Goal: Transaction & Acquisition: Book appointment/travel/reservation

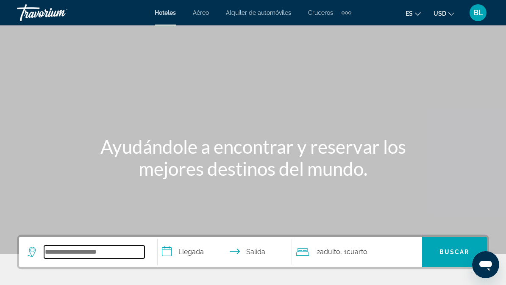
click at [111, 250] on input "Search hotel destination" at bounding box center [94, 252] width 100 height 13
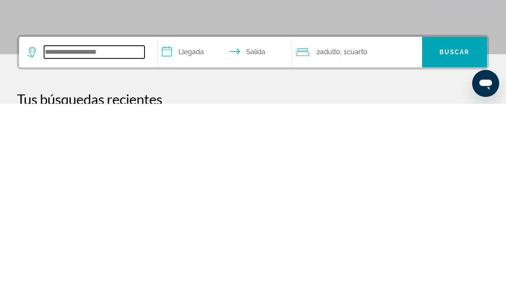
click at [74, 227] on input "Search hotel destination" at bounding box center [94, 233] width 100 height 13
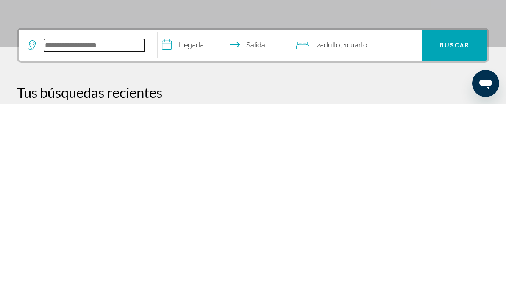
scroll to position [26, 0]
click at [68, 220] on input "Search hotel destination" at bounding box center [94, 226] width 100 height 13
type input "*"
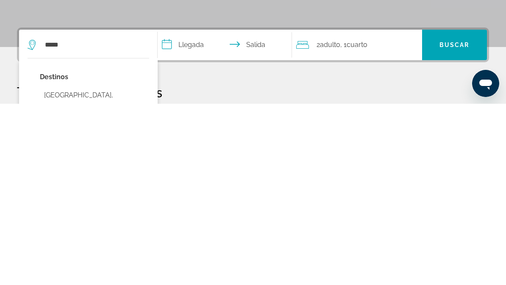
click at [100, 269] on button "[GEOGRAPHIC_DATA], [GEOGRAPHIC_DATA] (PAR)" at bounding box center [94, 283] width 109 height 28
type input "**********"
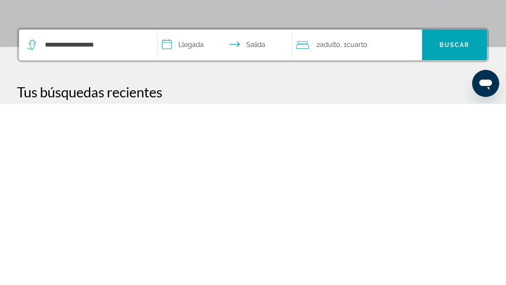
click at [199, 211] on input "**********" at bounding box center [227, 227] width 138 height 33
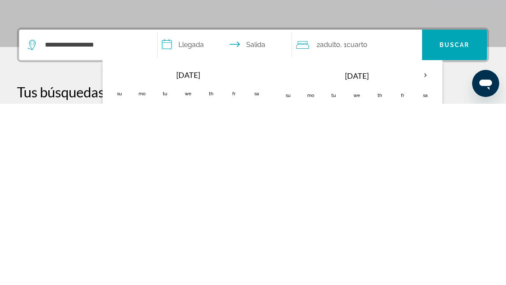
scroll to position [207, 0]
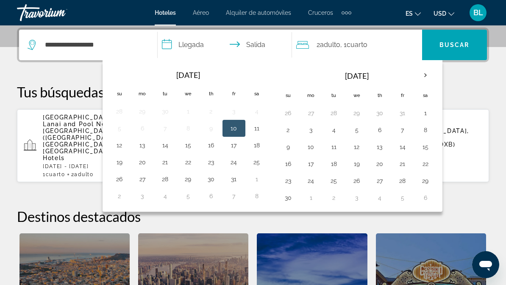
click at [424, 71] on th "Next month" at bounding box center [425, 75] width 23 height 19
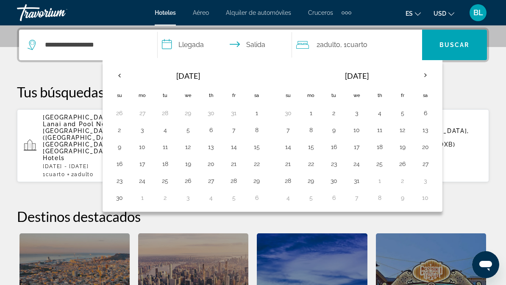
click at [424, 77] on th "Next month" at bounding box center [425, 75] width 23 height 19
click at [420, 80] on th "Next month" at bounding box center [425, 75] width 23 height 19
click at [426, 74] on th "Next month" at bounding box center [425, 75] width 23 height 19
click at [357, 130] on button "4" at bounding box center [357, 130] width 14 height 12
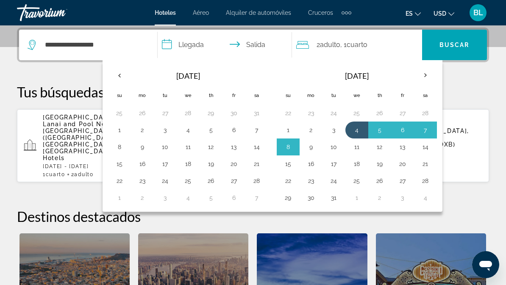
click at [316, 148] on button "9" at bounding box center [311, 147] width 14 height 12
type input "**********"
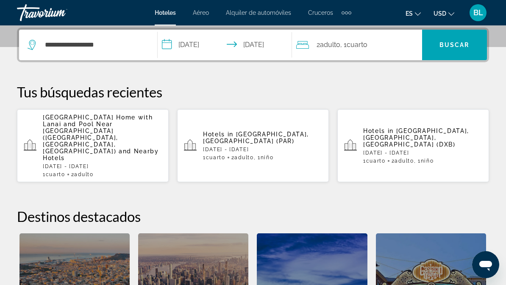
click at [349, 42] on span ", 1 Cuarto habitaciones" at bounding box center [353, 45] width 27 height 12
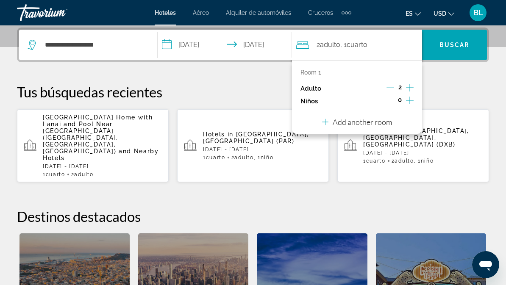
click at [407, 102] on icon "Increment children" at bounding box center [410, 100] width 8 height 10
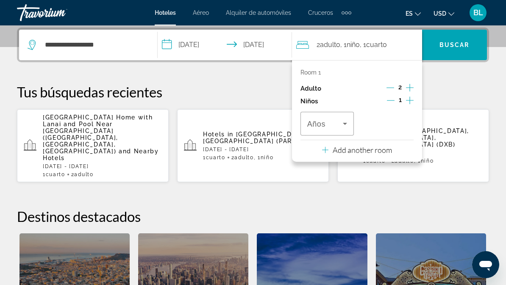
click at [340, 126] on icon "Travelers: 2 adults, 1 child" at bounding box center [345, 124] width 10 height 10
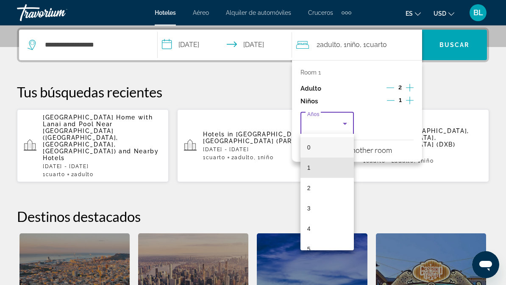
click at [332, 166] on mat-option "1" at bounding box center [326, 168] width 53 height 20
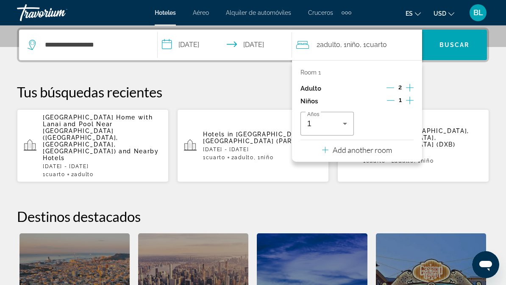
click at [344, 124] on icon "Travelers: 2 adults, 1 child" at bounding box center [345, 124] width 10 height 10
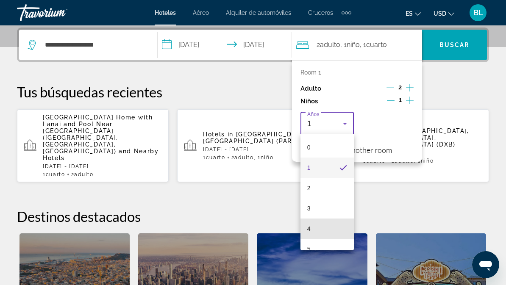
click at [323, 226] on mat-option "4" at bounding box center [326, 229] width 53 height 20
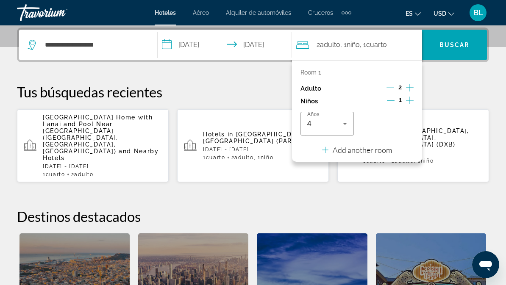
click at [451, 46] on span "Buscar" at bounding box center [454, 45] width 30 height 7
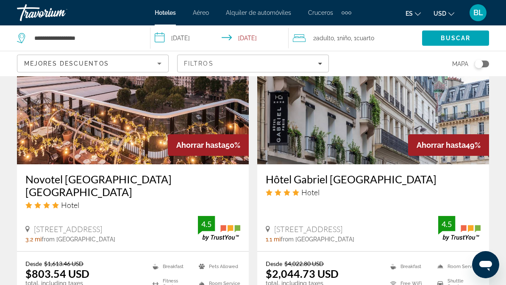
scroll to position [726, 0]
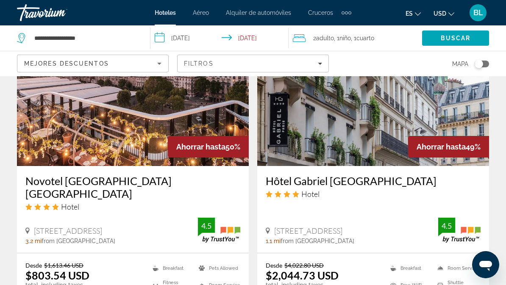
click at [281, 66] on div "Filtros" at bounding box center [253, 63] width 138 height 7
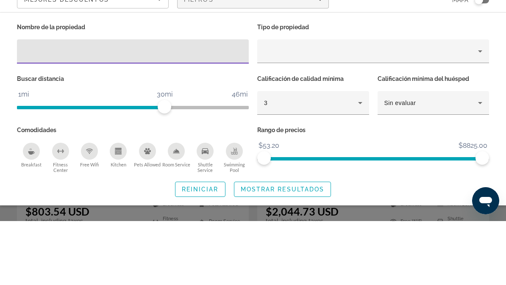
click at [332, 162] on div "3" at bounding box center [311, 167] width 94 height 10
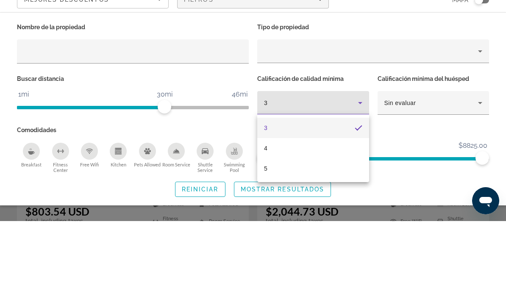
scroll to position [790, 0]
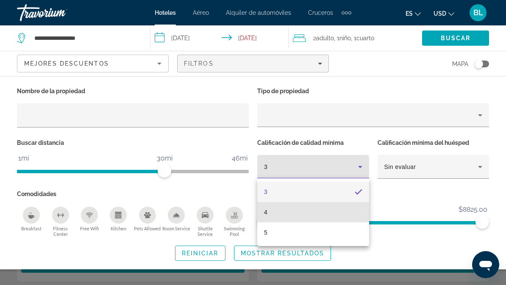
click at [286, 214] on mat-option "4" at bounding box center [313, 212] width 112 height 20
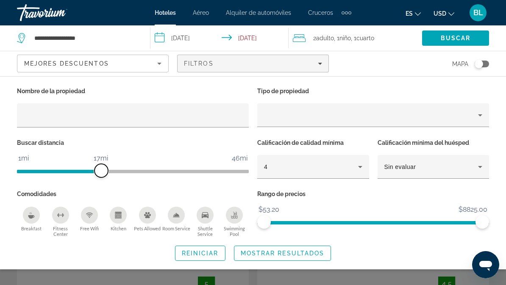
scroll to position [16, 0]
click at [297, 253] on span "Mostrar resultados" at bounding box center [283, 253] width 84 height 7
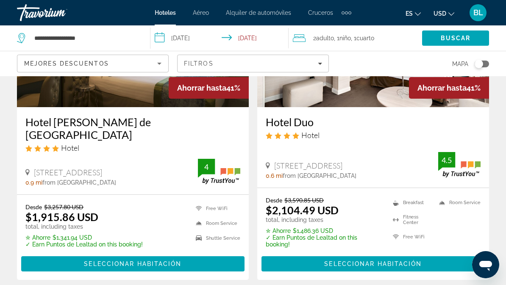
scroll to position [1757, 0]
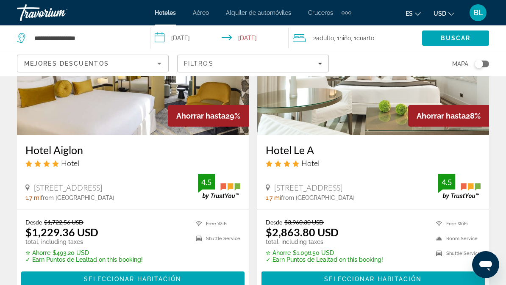
scroll to position [1731, 0]
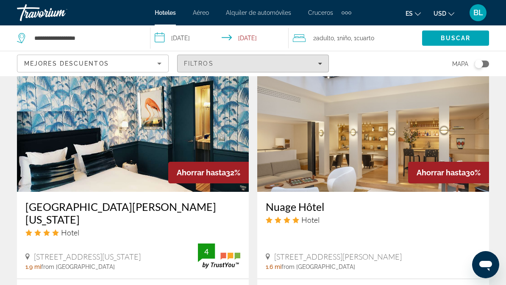
click at [304, 63] on div "Filtros" at bounding box center [253, 63] width 138 height 7
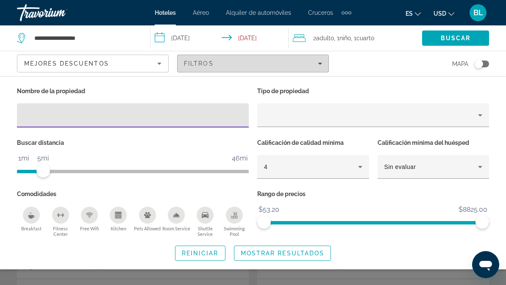
scroll to position [1344, 0]
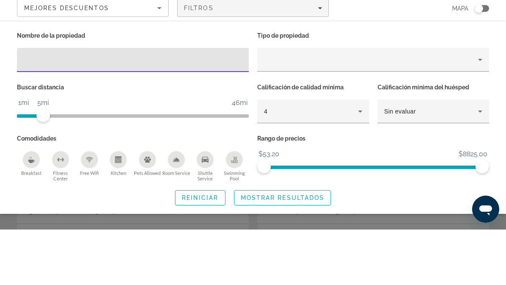
click at [134, 111] on input "Hotel Filters" at bounding box center [133, 116] width 218 height 10
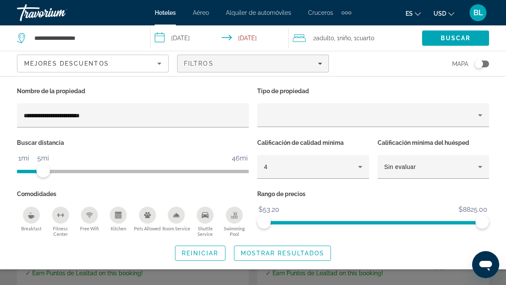
type input "**********"
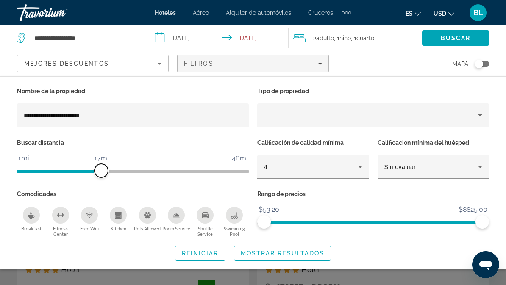
scroll to position [44, 0]
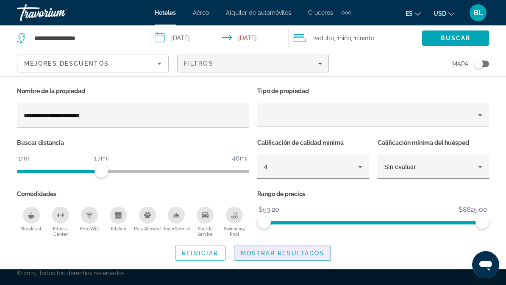
click at [297, 255] on span "Mostrar resultados" at bounding box center [283, 253] width 84 height 7
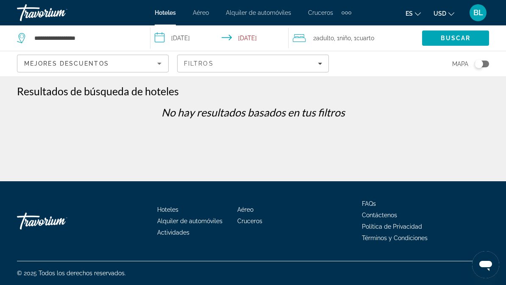
scroll to position [0, 0]
click at [273, 60] on div "Filtros" at bounding box center [253, 63] width 138 height 7
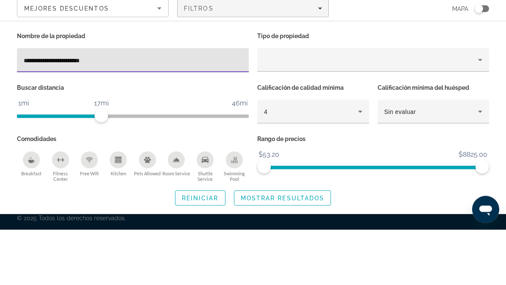
click at [119, 111] on input "**********" at bounding box center [133, 116] width 218 height 10
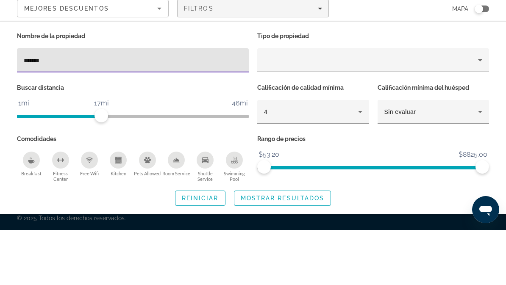
type input "*****"
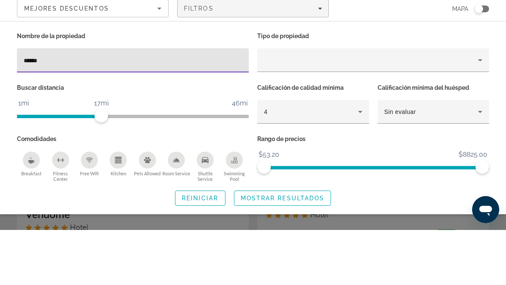
scroll to position [55, 0]
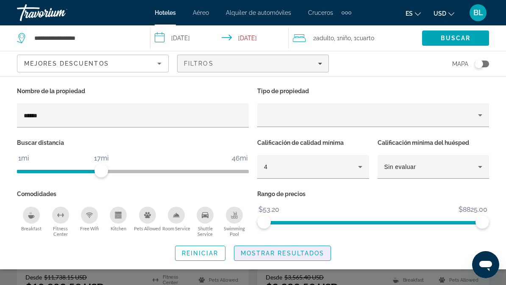
click at [300, 255] on span "Mostrar resultados" at bounding box center [283, 253] width 84 height 7
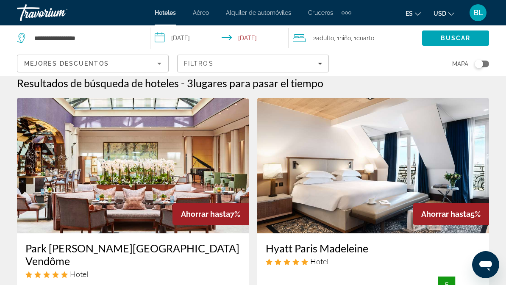
scroll to position [0, 0]
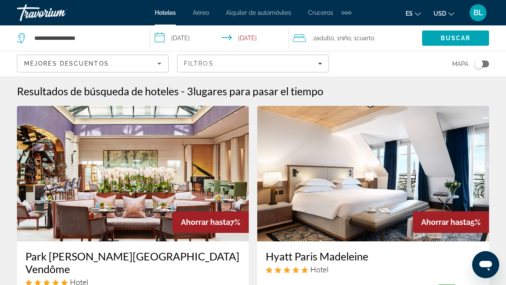
click at [233, 65] on div "Filtros" at bounding box center [253, 63] width 138 height 7
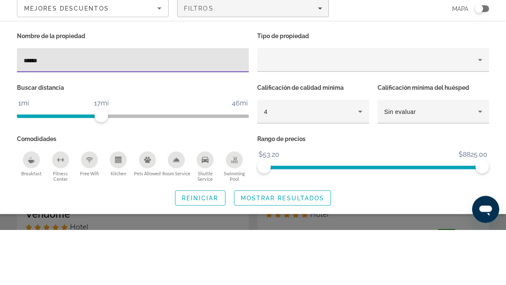
click at [95, 111] on input "*****" at bounding box center [133, 116] width 218 height 10
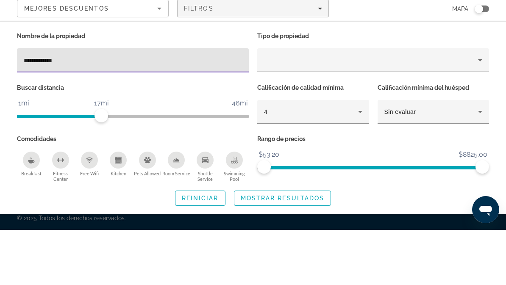
type input "**********"
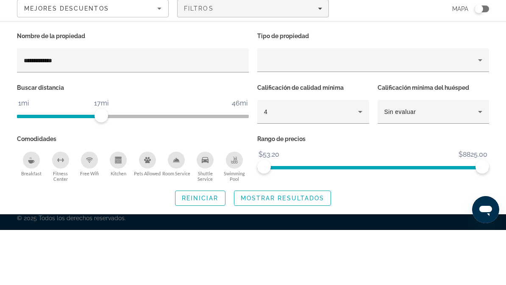
scroll to position [44, 0]
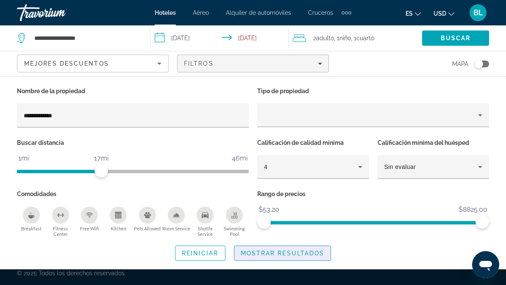
click at [308, 252] on span "Mostrar resultados" at bounding box center [283, 253] width 84 height 7
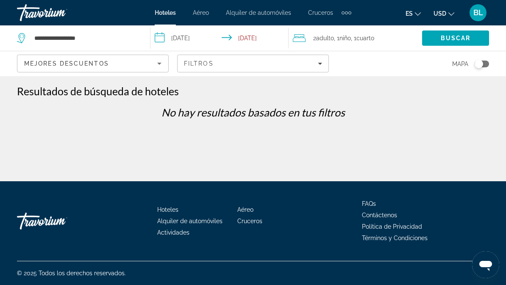
scroll to position [0, 0]
